Goal: Task Accomplishment & Management: Manage account settings

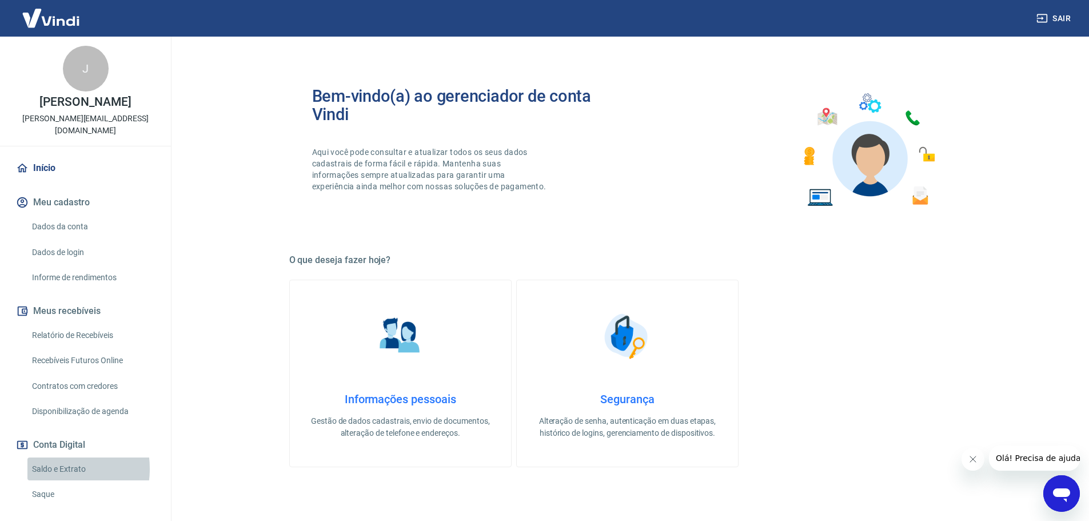
click at [55, 457] on link "Saldo e Extrato" at bounding box center [92, 468] width 130 height 23
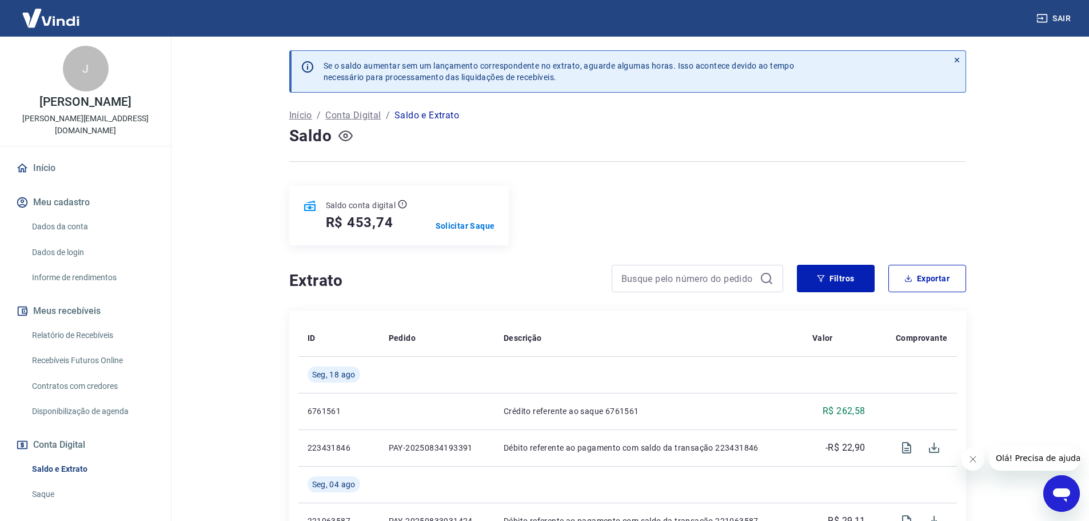
click at [349, 137] on icon "button" at bounding box center [345, 136] width 14 height 14
click at [349, 137] on icon "button" at bounding box center [345, 135] width 14 height 11
click at [474, 226] on p "Solicitar Saque" at bounding box center [465, 225] width 59 height 11
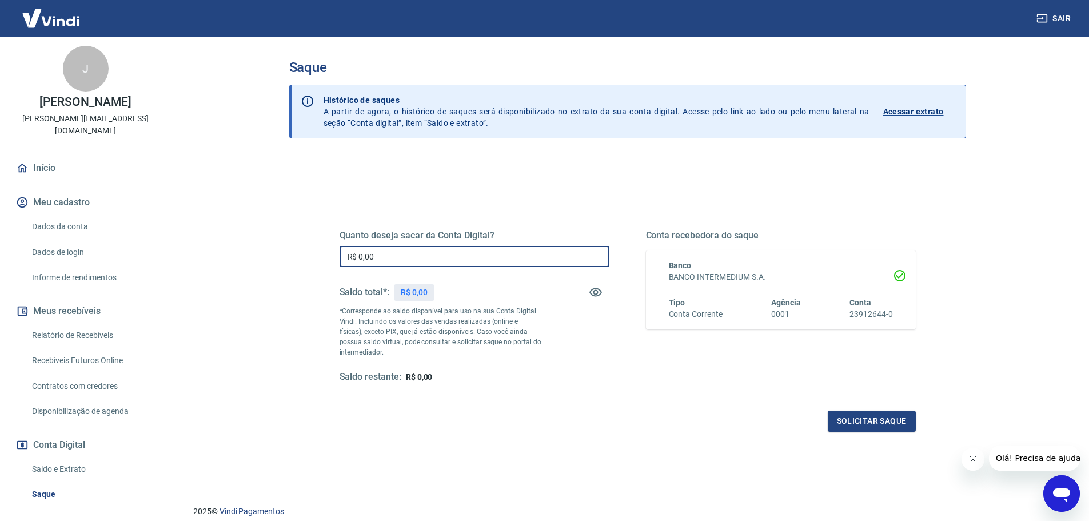
click at [483, 257] on input "R$ 0,00" at bounding box center [475, 256] width 270 height 21
type input "R$ 450,00"
click at [877, 419] on button "Solicitar saque" at bounding box center [872, 420] width 88 height 21
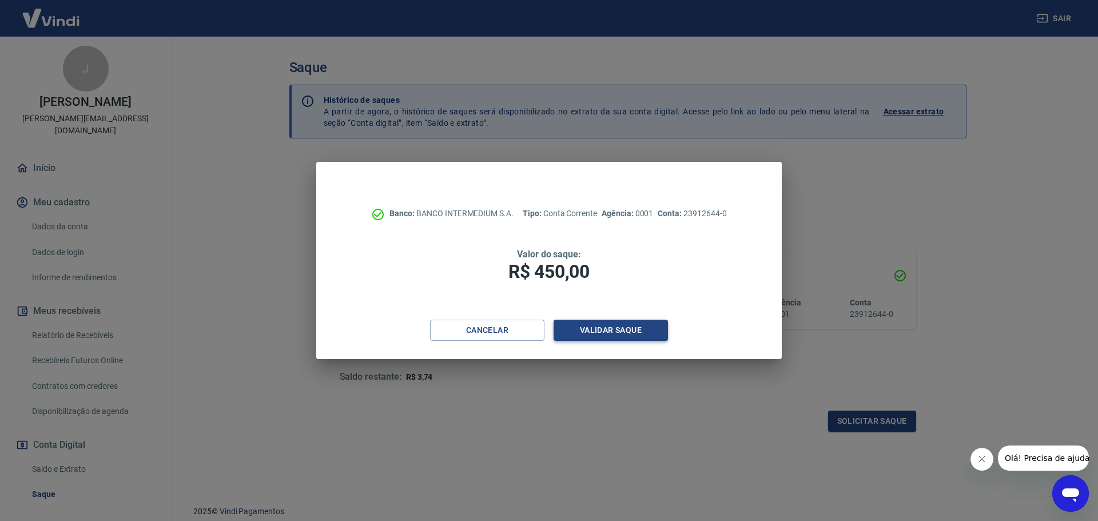
click at [610, 332] on button "Validar saque" at bounding box center [610, 330] width 114 height 21
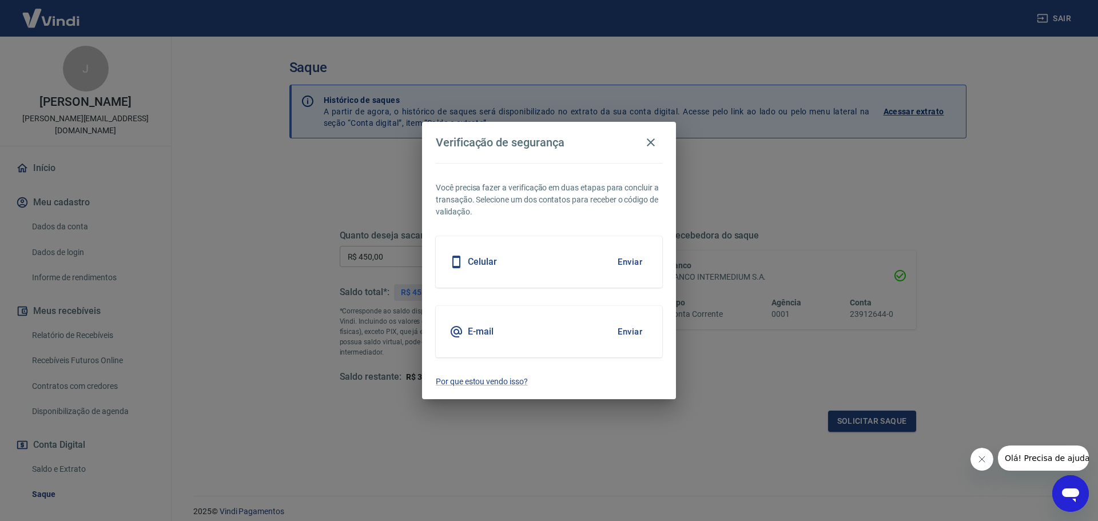
click at [621, 329] on button "Enviar" at bounding box center [629, 332] width 37 height 24
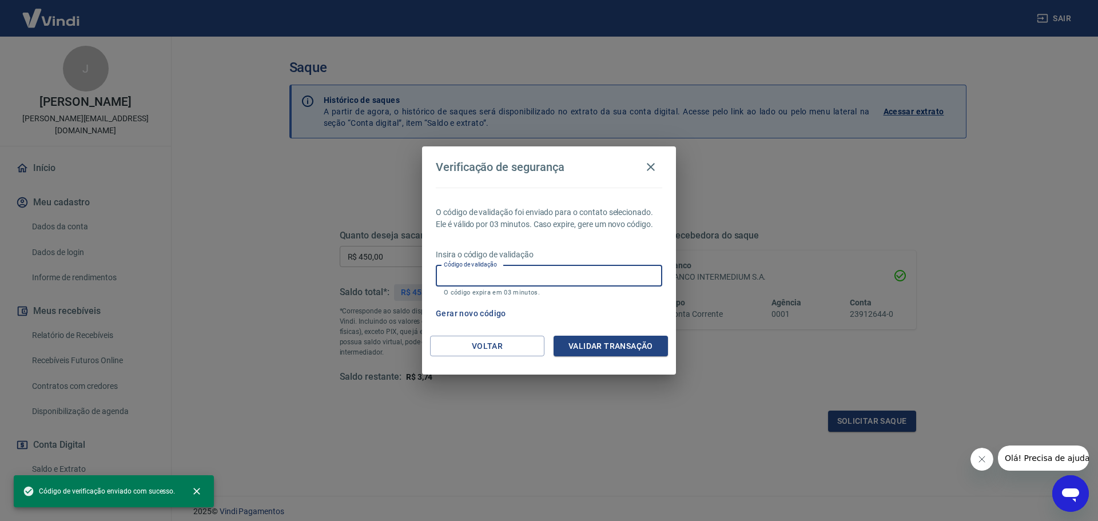
drag, startPoint x: 532, startPoint y: 277, endPoint x: 548, endPoint y: 287, distance: 18.2
click at [532, 277] on input "Código de validação" at bounding box center [549, 275] width 226 height 21
paste input "666018"
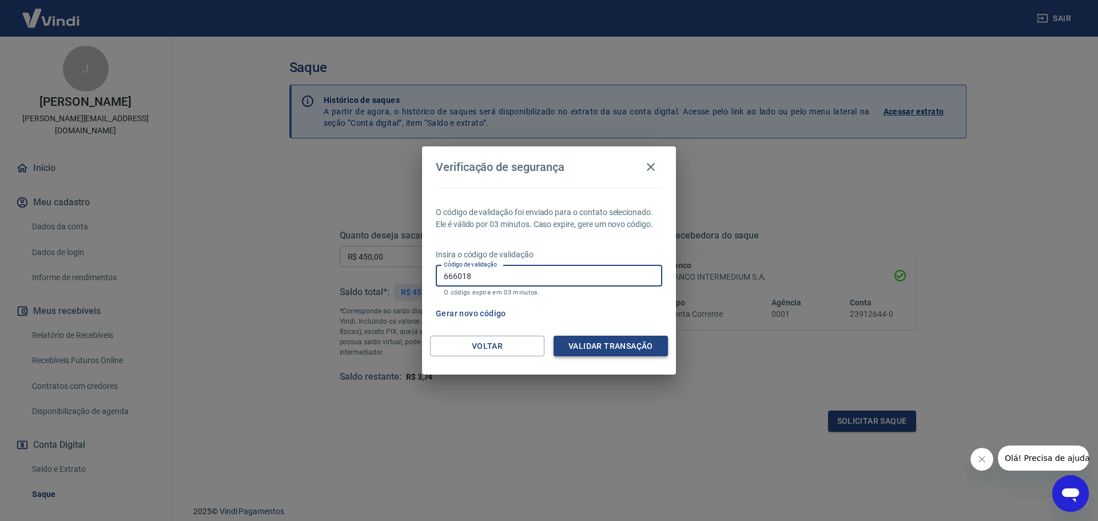
type input "666018"
click at [626, 351] on button "Validar transação" at bounding box center [610, 346] width 114 height 21
